Goal: Task Accomplishment & Management: Use online tool/utility

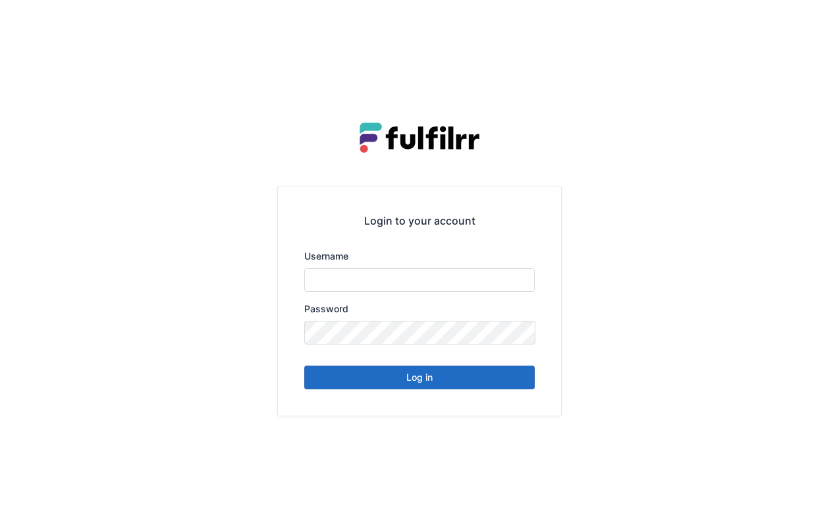
type input "*******"
click at [472, 387] on button "Log in" at bounding box center [419, 378] width 231 height 24
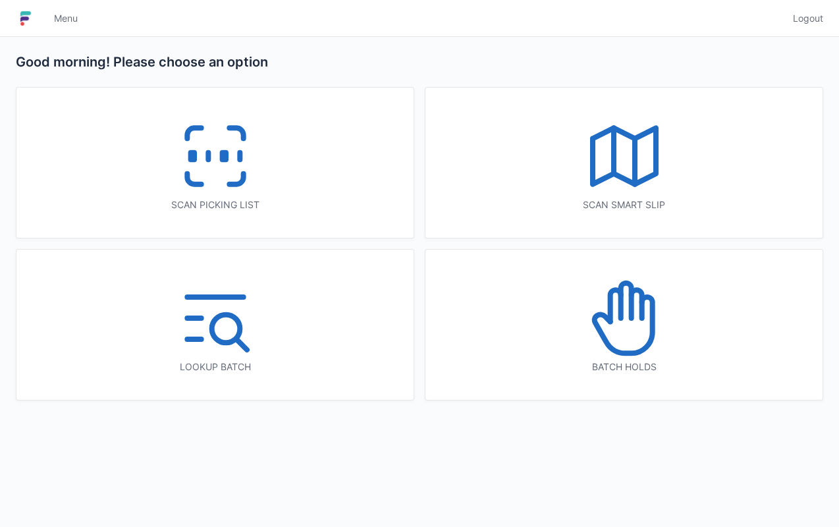
click at [275, 178] on div "Scan picking list" at bounding box center [214, 163] width 397 height 150
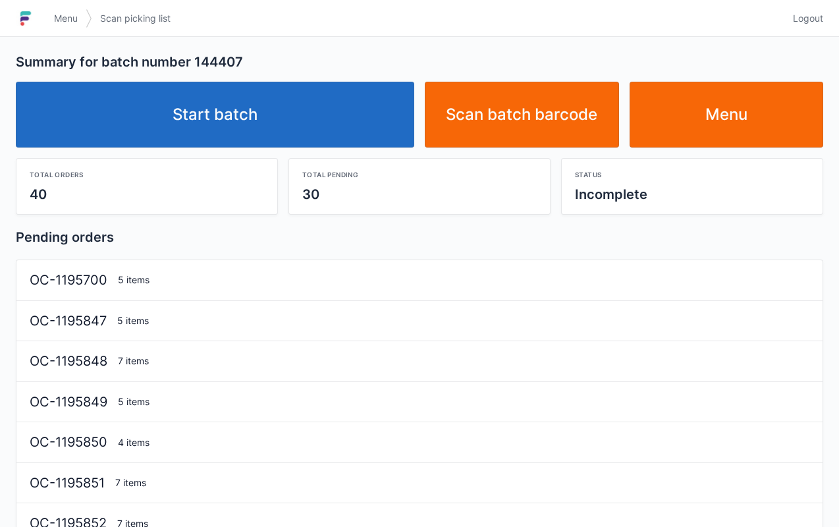
click at [341, 133] on link "Start batch" at bounding box center [215, 115] width 399 height 66
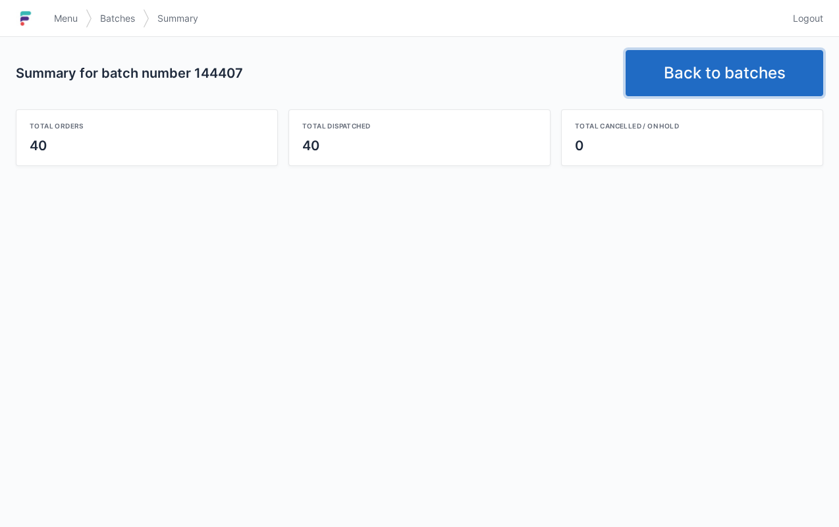
click at [733, 79] on link "Back to batches" at bounding box center [725, 73] width 198 height 46
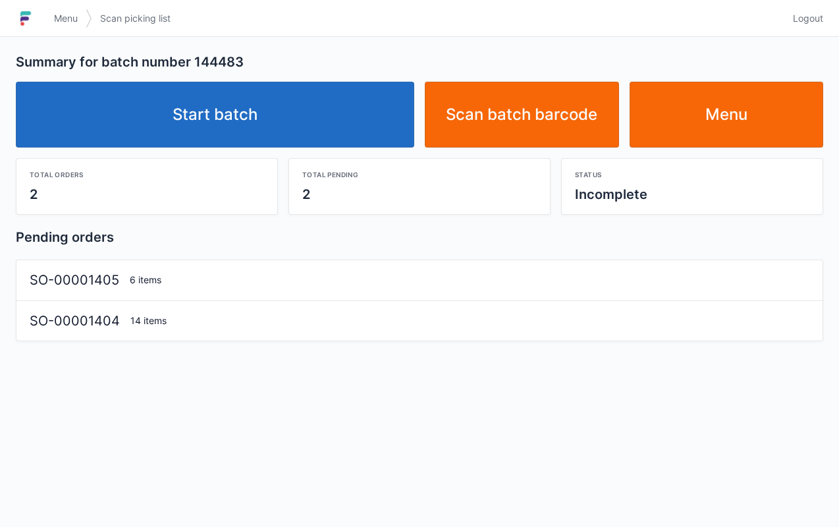
click at [355, 115] on link "Start batch" at bounding box center [215, 115] width 399 height 66
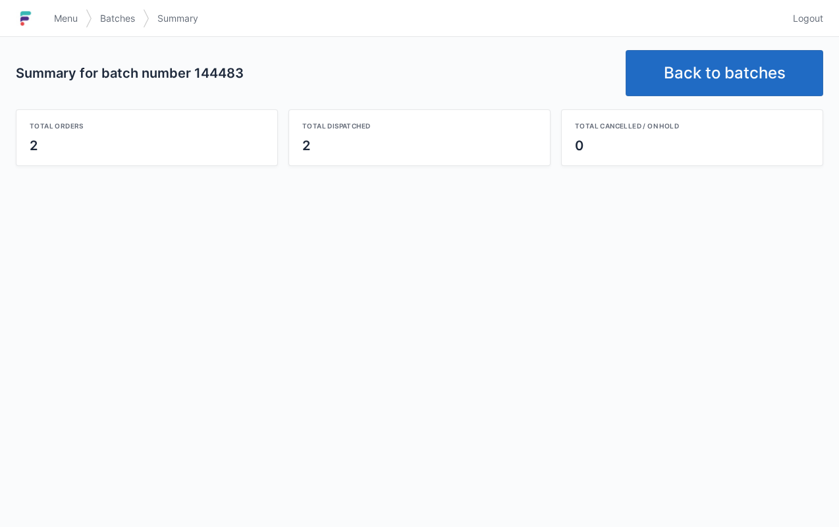
click at [715, 66] on link "Back to batches" at bounding box center [725, 73] width 198 height 46
click at [704, 57] on link "Back to batches" at bounding box center [725, 73] width 198 height 46
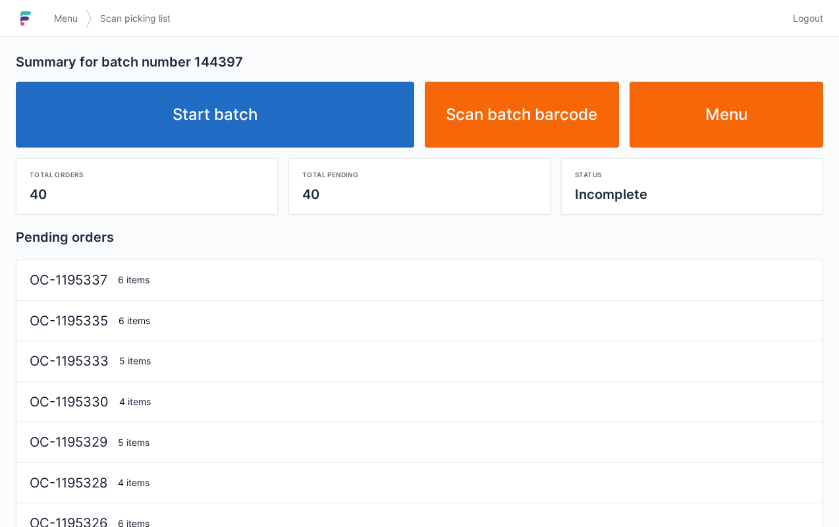
click at [379, 109] on link "Start batch" at bounding box center [215, 115] width 399 height 66
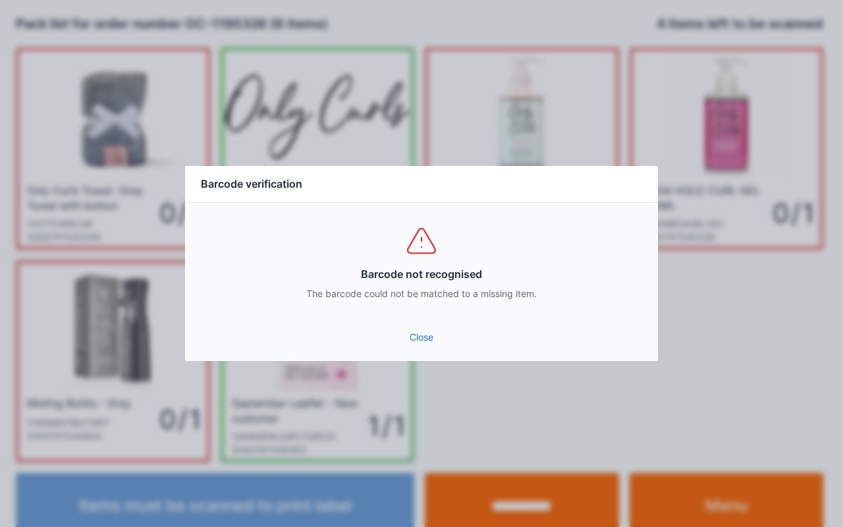
click at [431, 347] on link "Close" at bounding box center [422, 337] width 452 height 24
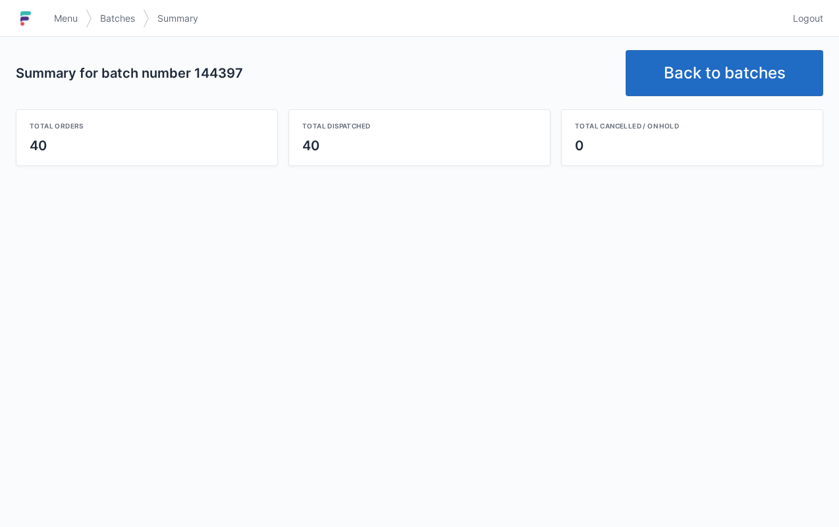
click at [727, 90] on link "Back to batches" at bounding box center [725, 73] width 198 height 46
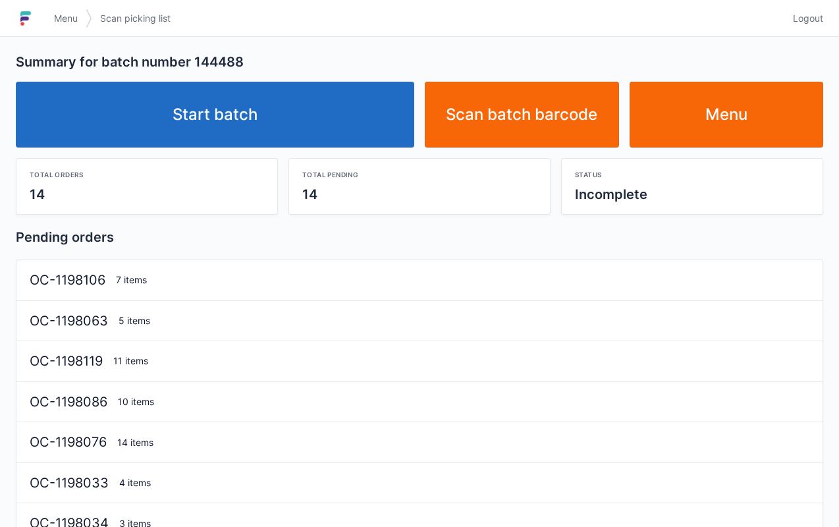
click at [361, 118] on link "Start batch" at bounding box center [215, 115] width 399 height 66
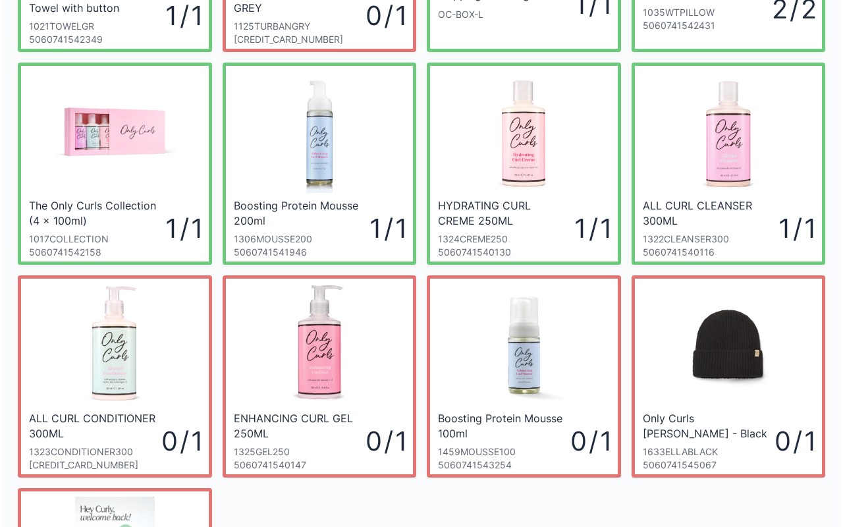
scroll to position [199, 0]
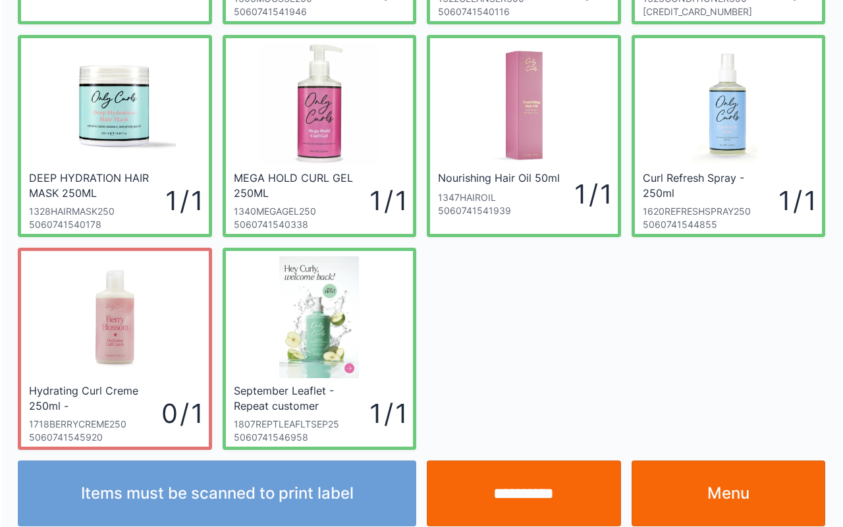
scroll to position [237, 0]
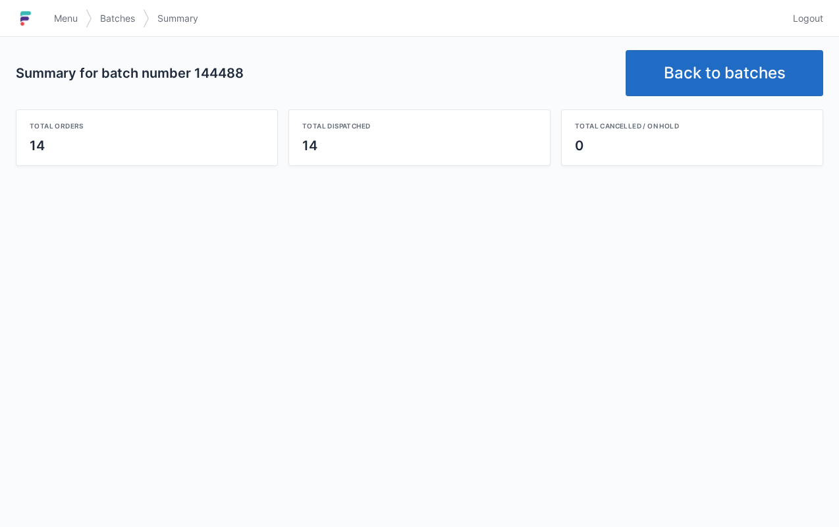
click at [683, 76] on link "Back to batches" at bounding box center [725, 73] width 198 height 46
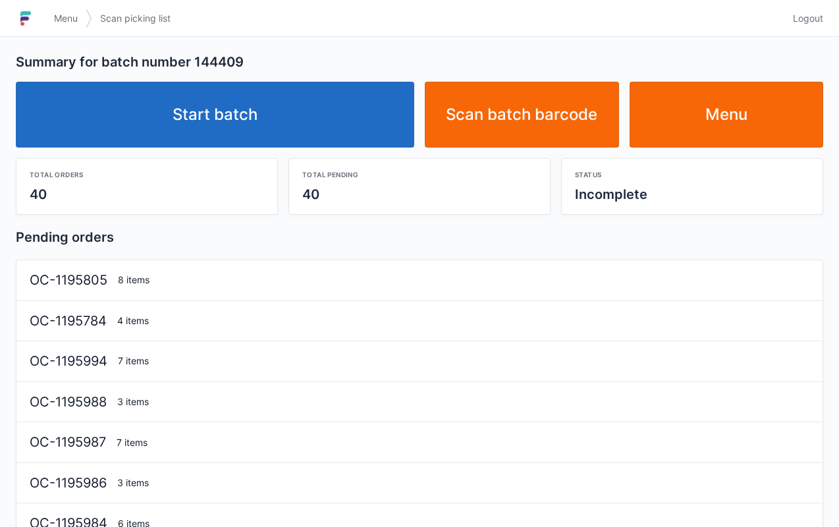
click at [339, 159] on div "Total pending 40" at bounding box center [419, 186] width 261 height 55
click at [357, 87] on link "Start batch" at bounding box center [215, 115] width 399 height 66
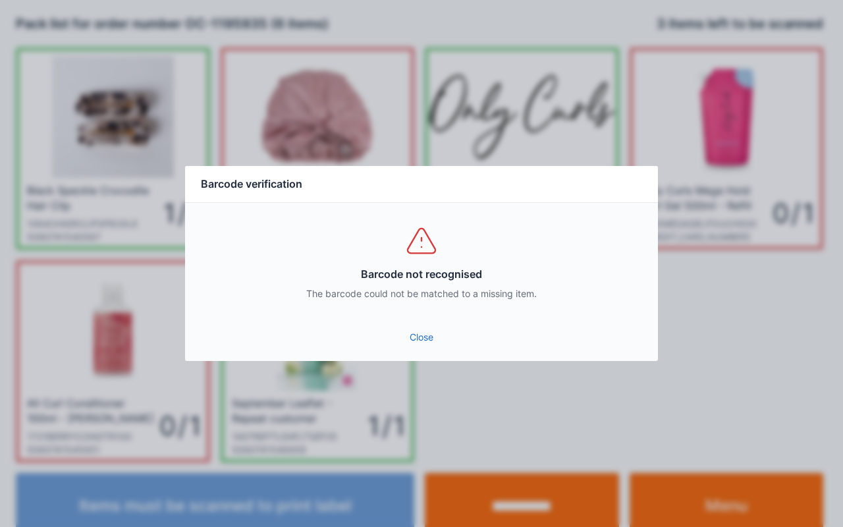
click at [428, 346] on link "Close" at bounding box center [422, 337] width 452 height 24
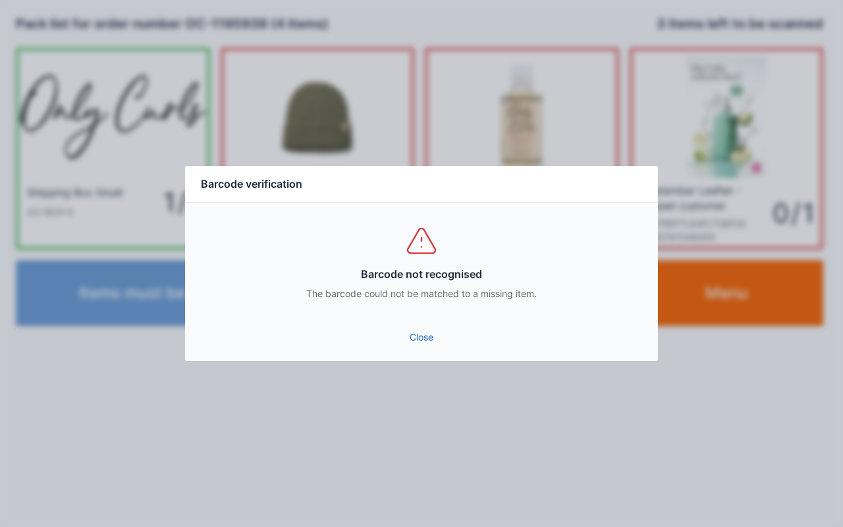
click at [426, 345] on link "Close" at bounding box center [422, 337] width 452 height 24
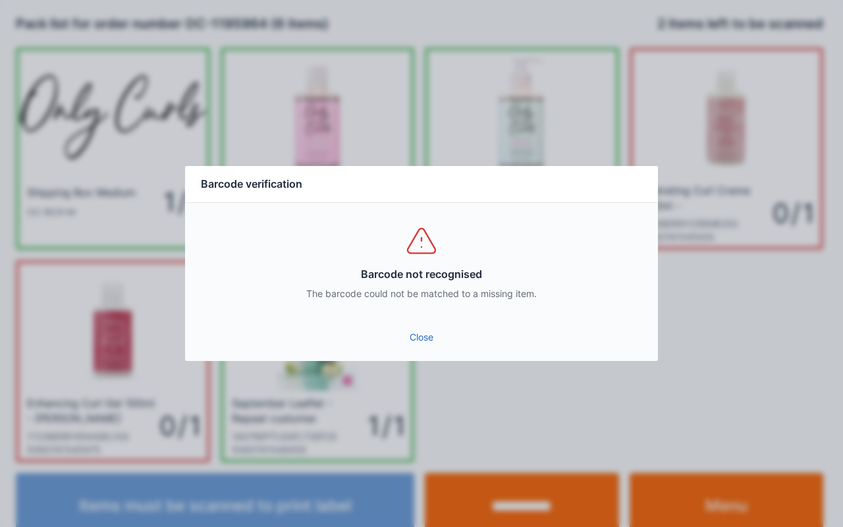
click at [405, 348] on link "Close" at bounding box center [422, 337] width 452 height 24
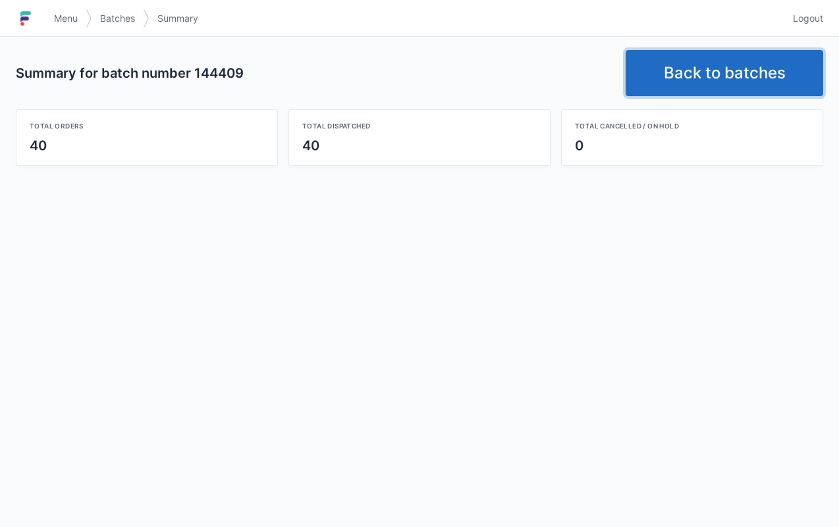
click at [691, 72] on link "Back to batches" at bounding box center [725, 73] width 198 height 46
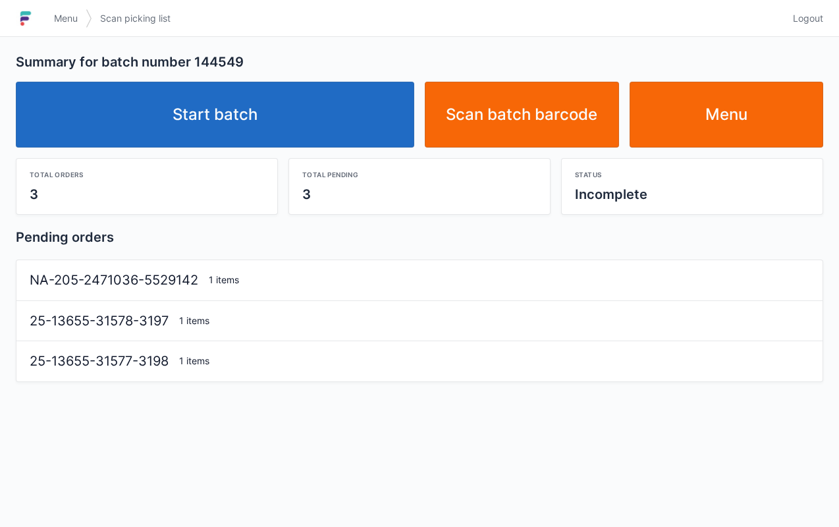
click at [357, 130] on link "Start batch" at bounding box center [215, 115] width 399 height 66
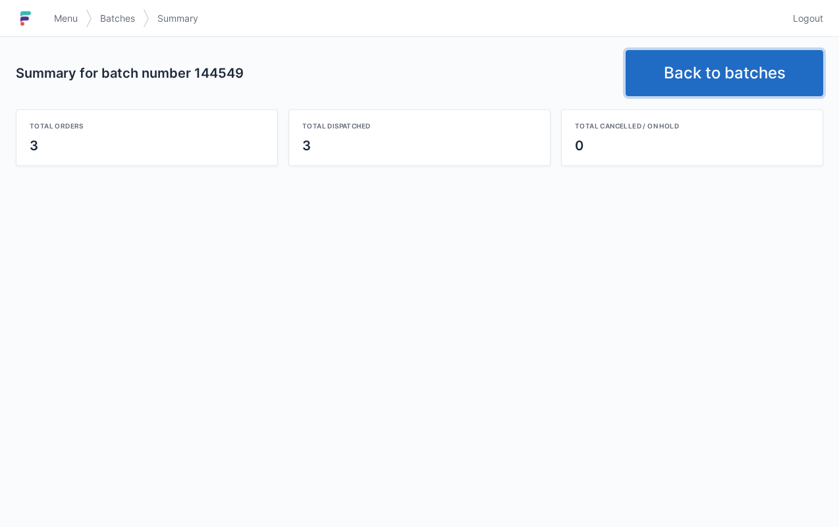
click at [712, 80] on link "Back to batches" at bounding box center [725, 73] width 198 height 46
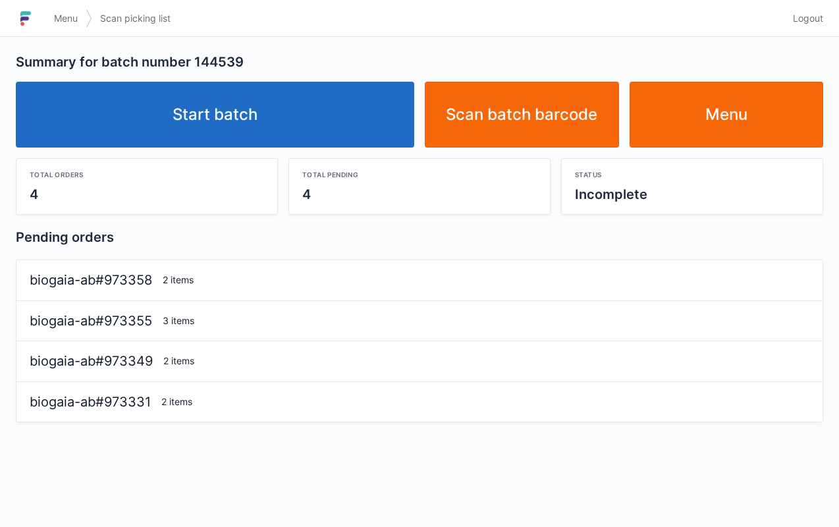
click at [359, 120] on link "Start batch" at bounding box center [215, 115] width 399 height 66
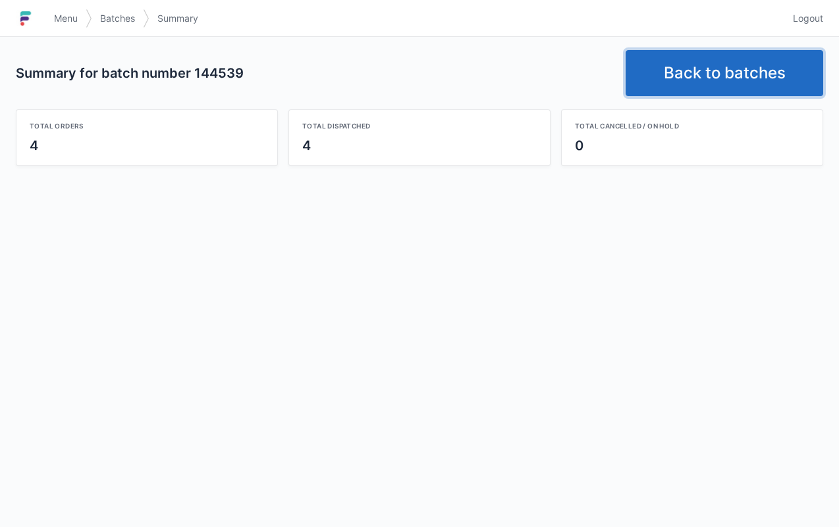
click at [712, 78] on link "Back to batches" at bounding box center [725, 73] width 198 height 46
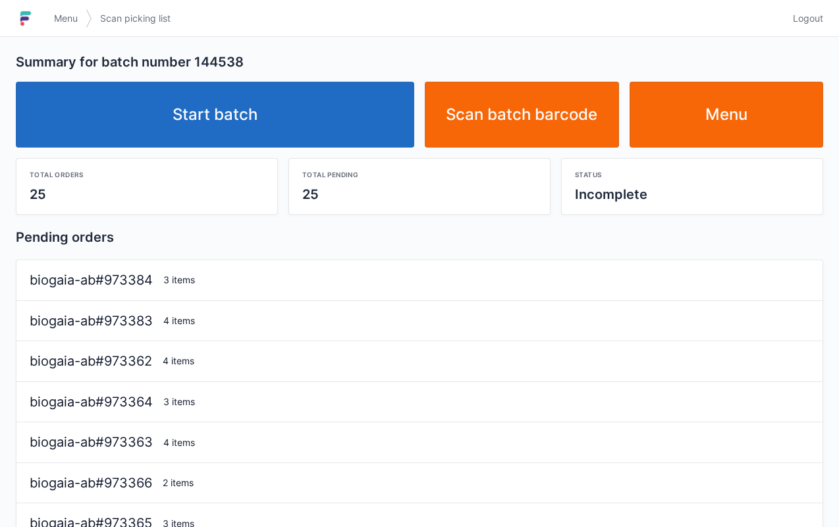
click at [322, 119] on link "Start batch" at bounding box center [215, 115] width 399 height 66
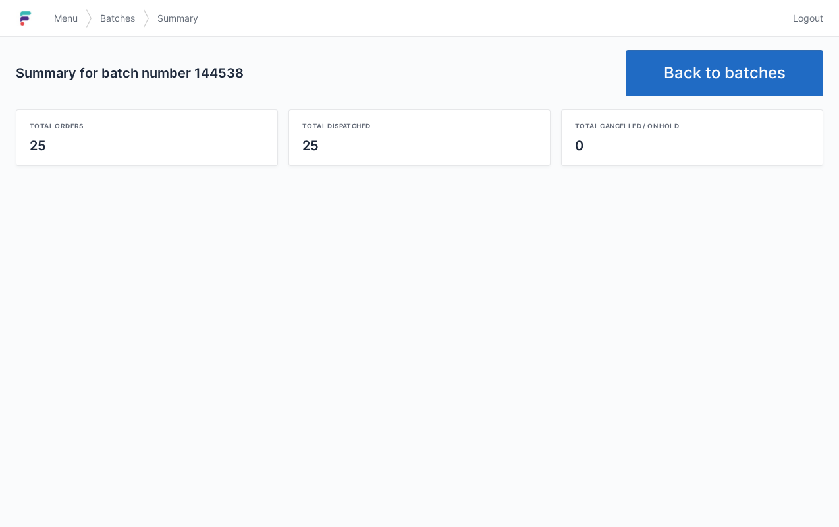
click at [726, 79] on link "Back to batches" at bounding box center [725, 73] width 198 height 46
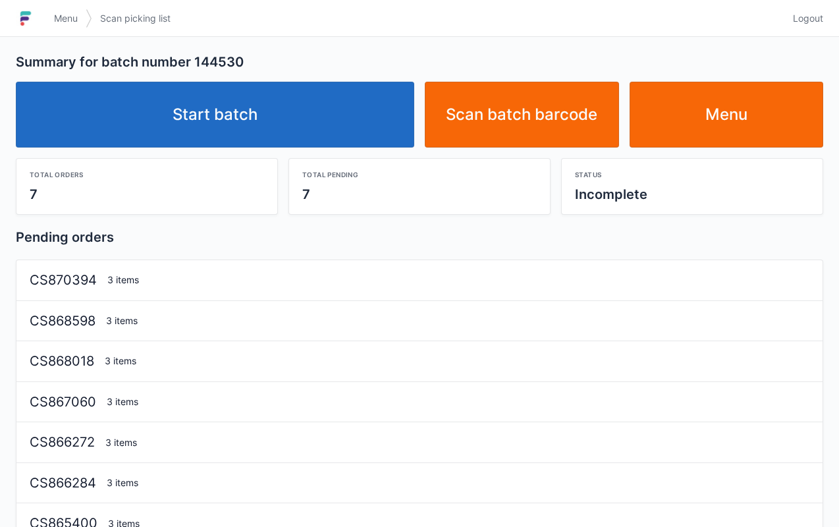
click at [365, 117] on link "Start batch" at bounding box center [215, 115] width 399 height 66
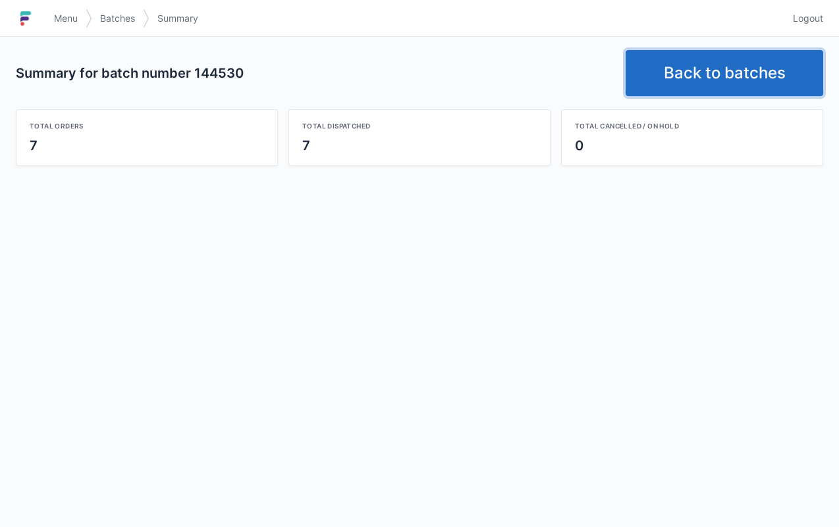
click at [715, 89] on link "Back to batches" at bounding box center [725, 73] width 198 height 46
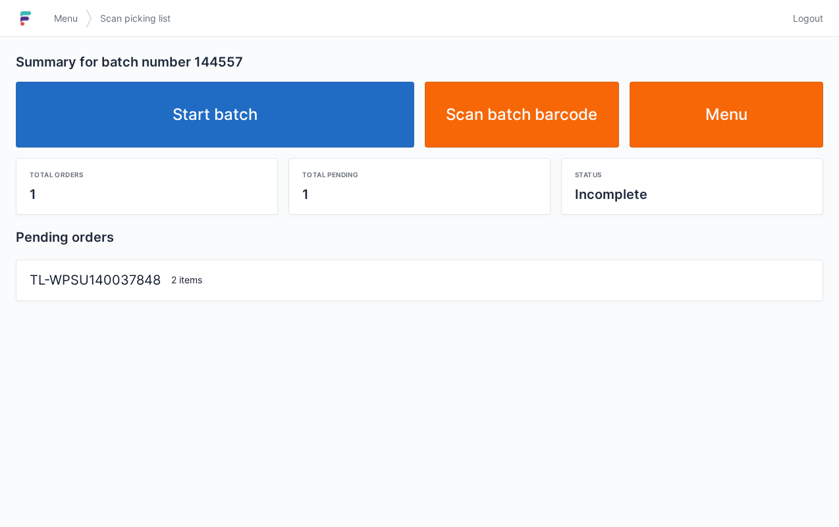
click at [351, 109] on link "Start batch" at bounding box center [215, 115] width 399 height 66
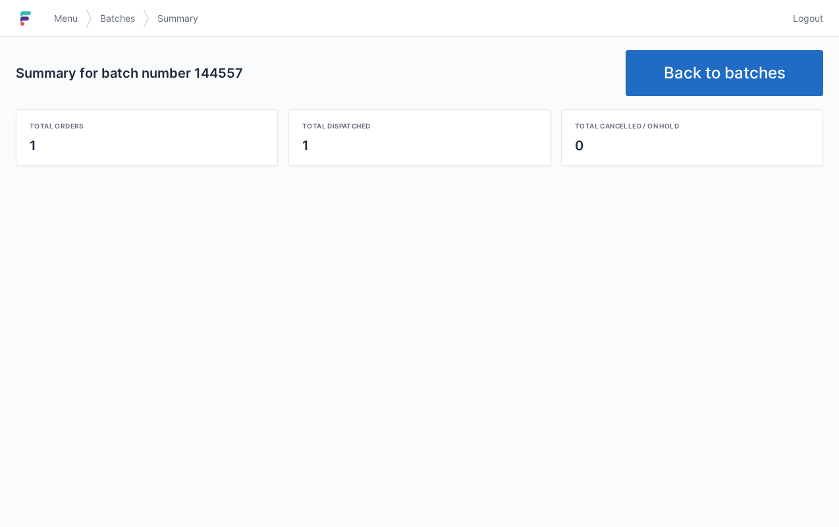
click at [737, 75] on link "Back to batches" at bounding box center [725, 73] width 198 height 46
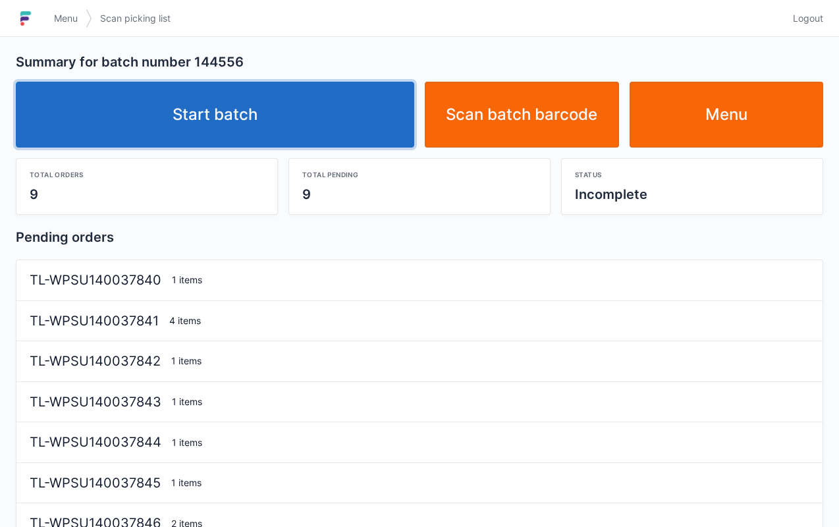
click at [370, 136] on link "Start batch" at bounding box center [215, 115] width 399 height 66
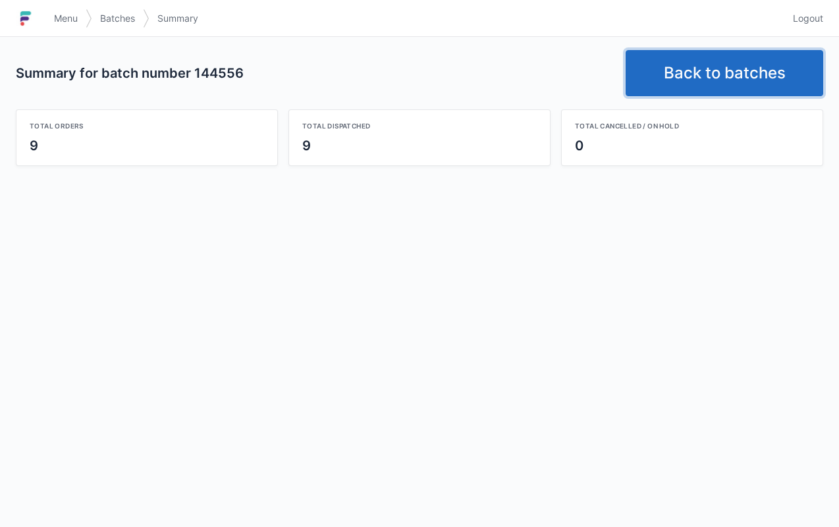
click at [719, 66] on link "Back to batches" at bounding box center [725, 73] width 198 height 46
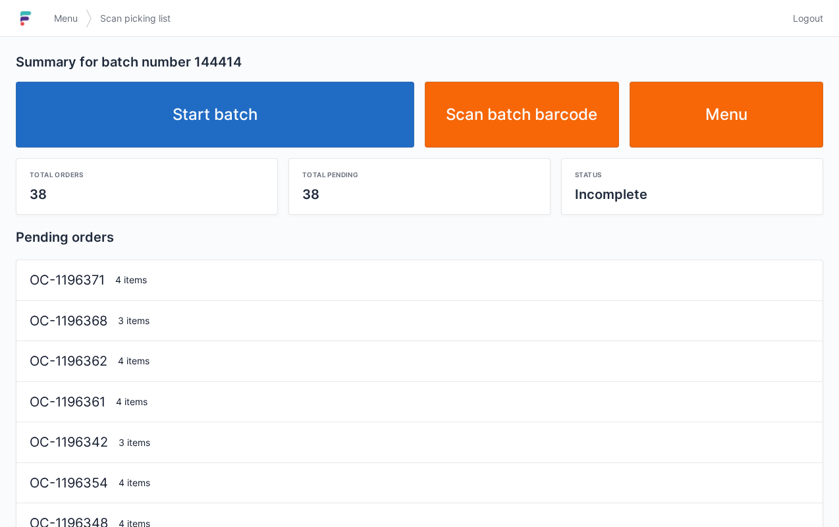
click at [355, 109] on link "Start batch" at bounding box center [215, 115] width 399 height 66
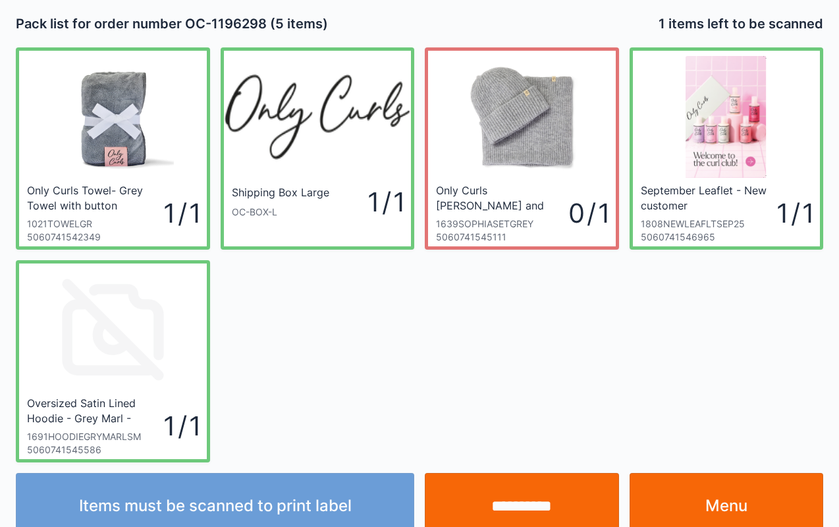
click at [521, 490] on input "**********" at bounding box center [522, 506] width 194 height 66
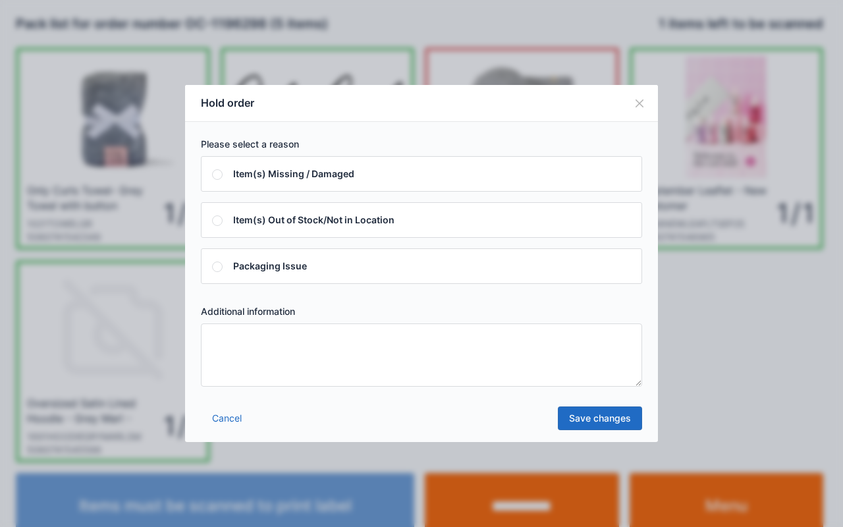
click at [436, 352] on textarea at bounding box center [421, 355] width 441 height 63
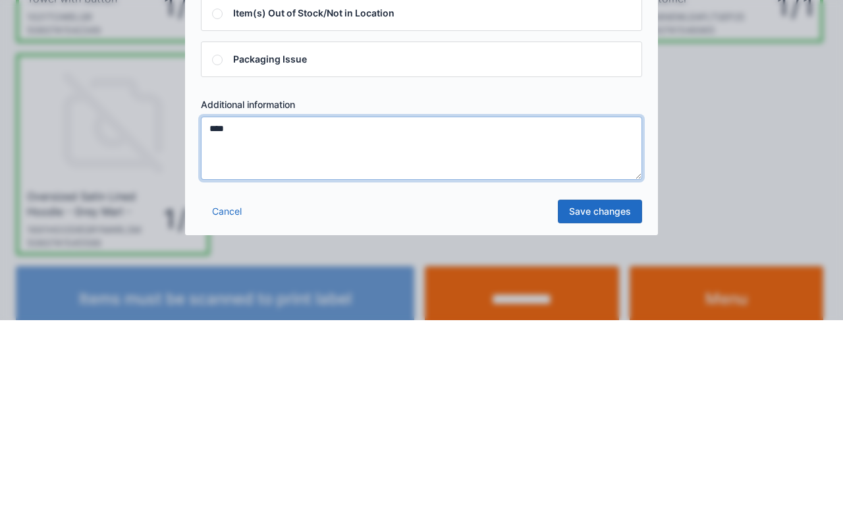
type textarea "****"
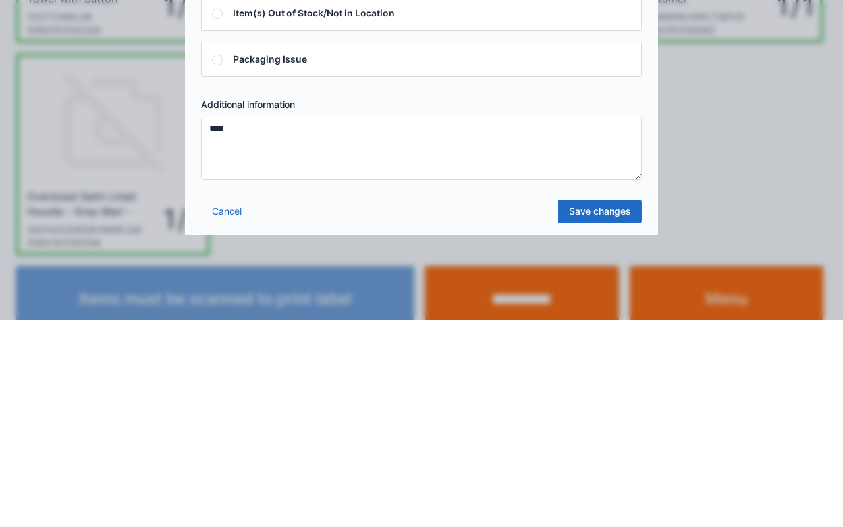
click at [609, 418] on link "Save changes" at bounding box center [600, 419] width 84 height 24
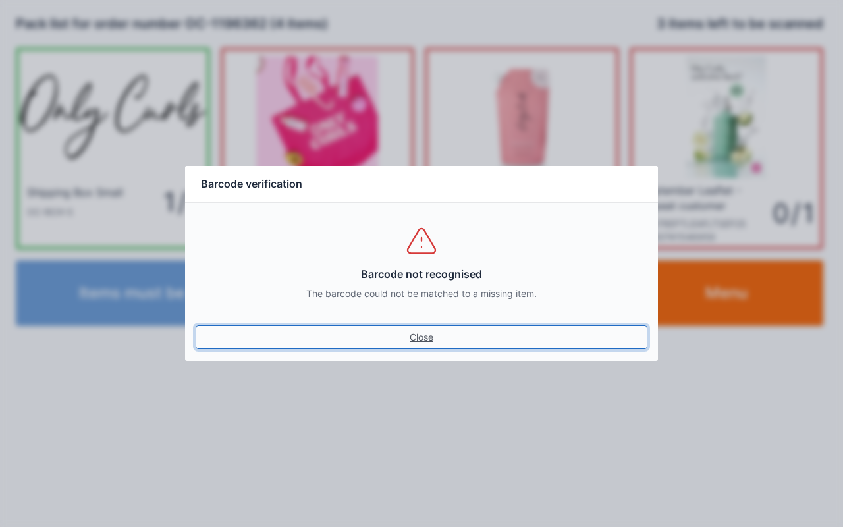
click at [409, 331] on link "Close" at bounding box center [422, 337] width 452 height 24
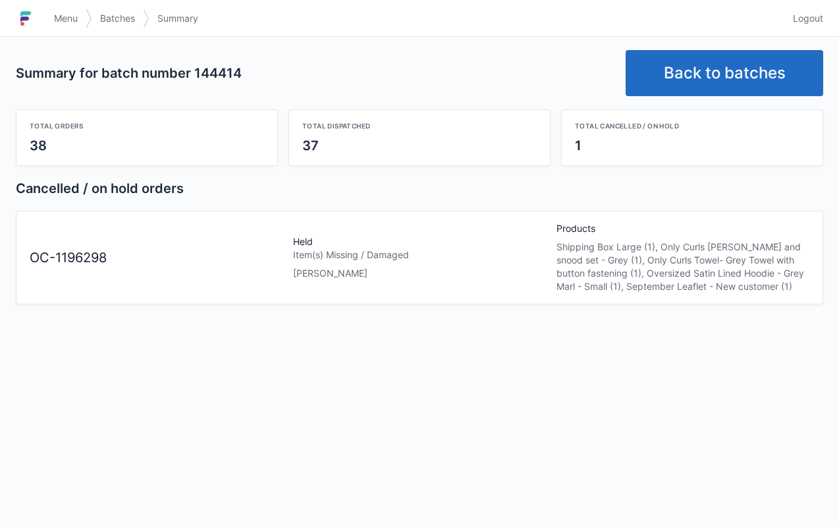
click at [66, 18] on span "Menu" at bounding box center [66, 18] width 24 height 13
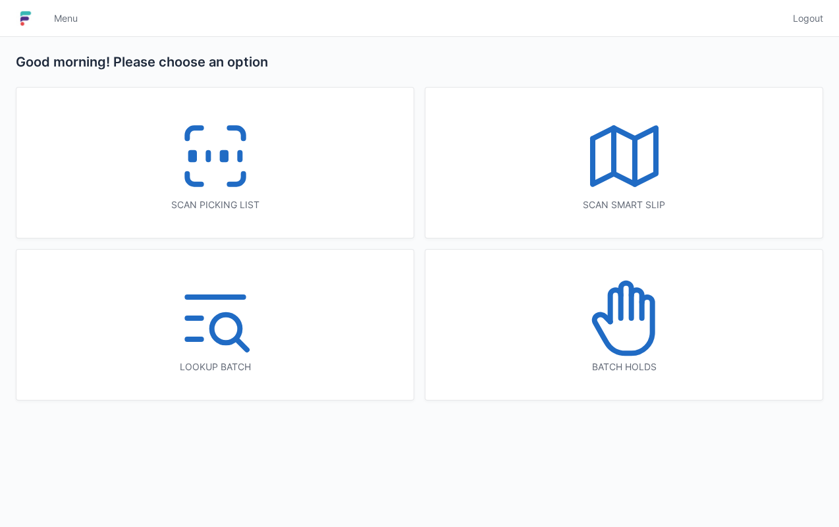
click at [638, 343] on icon at bounding box center [624, 318] width 84 height 84
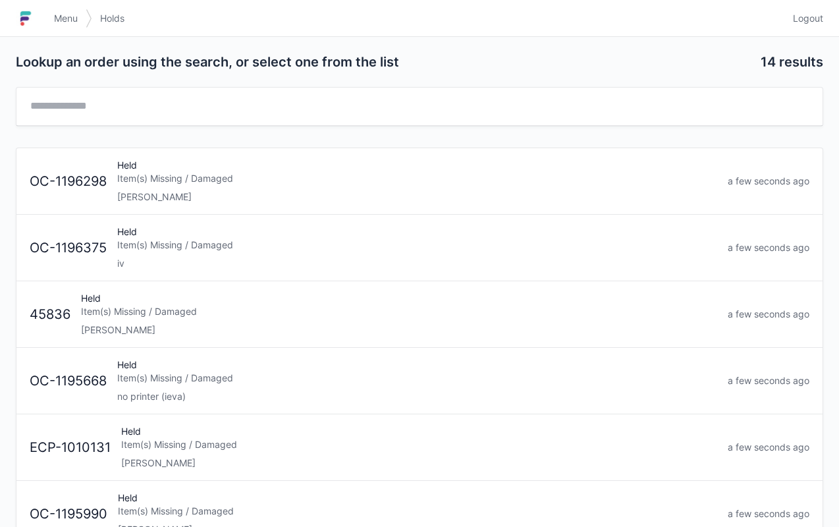
click at [366, 164] on div "Held Item(s) Missing / Damaged [PERSON_NAME]" at bounding box center [417, 181] width 611 height 45
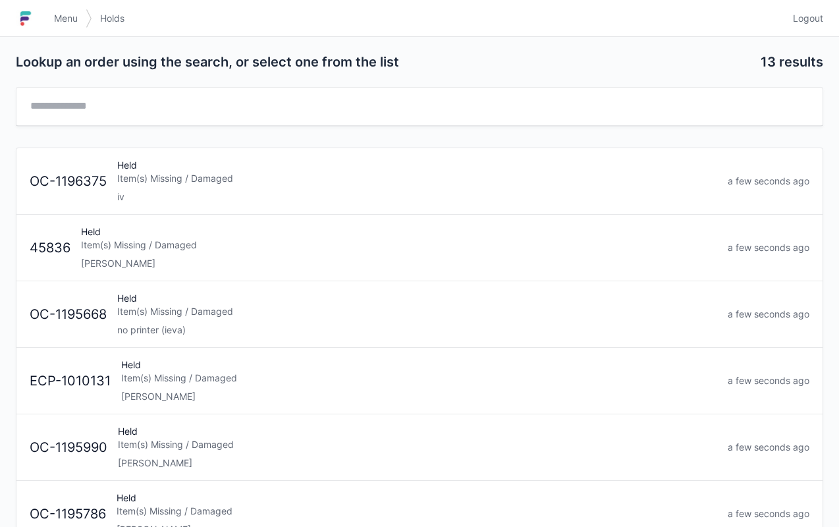
click at [68, 21] on span "Menu" at bounding box center [66, 18] width 24 height 13
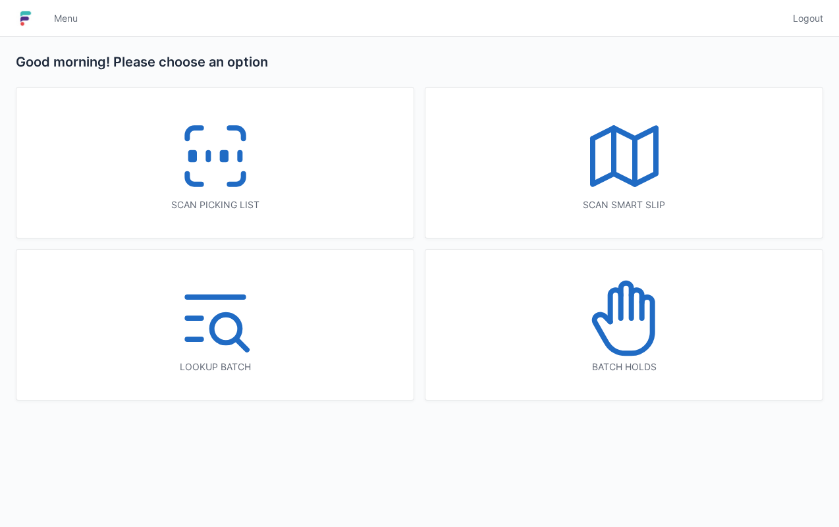
click at [182, 141] on icon at bounding box center [215, 156] width 84 height 84
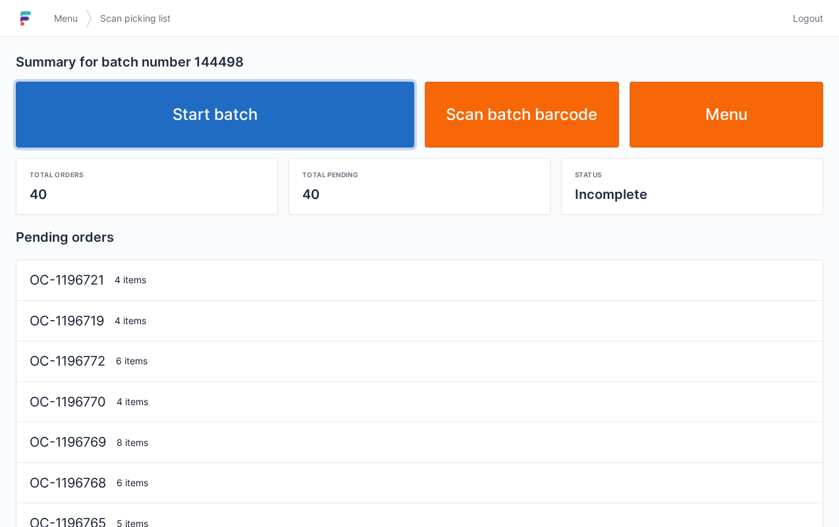
click at [364, 134] on link "Start batch" at bounding box center [215, 115] width 399 height 66
